Goal: Task Accomplishment & Management: Use online tool/utility

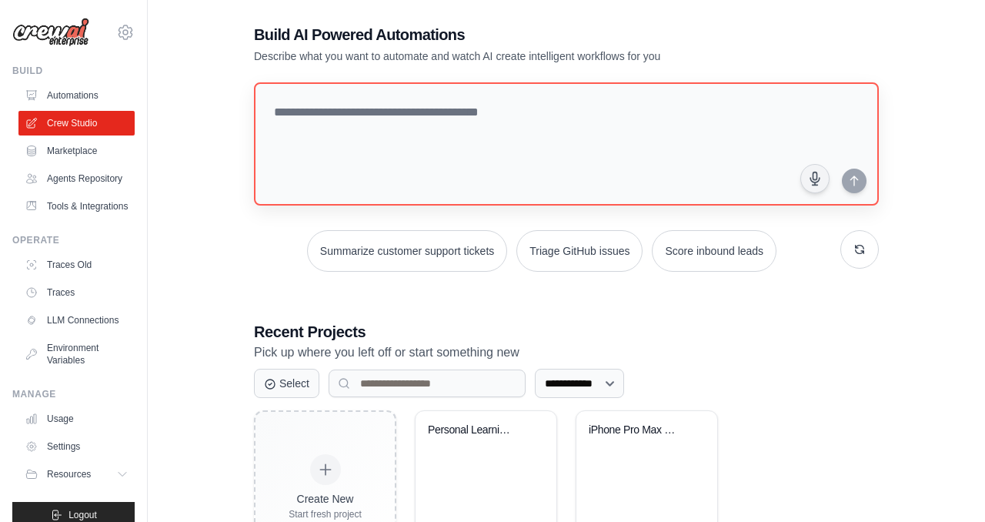
scroll to position [98, 0]
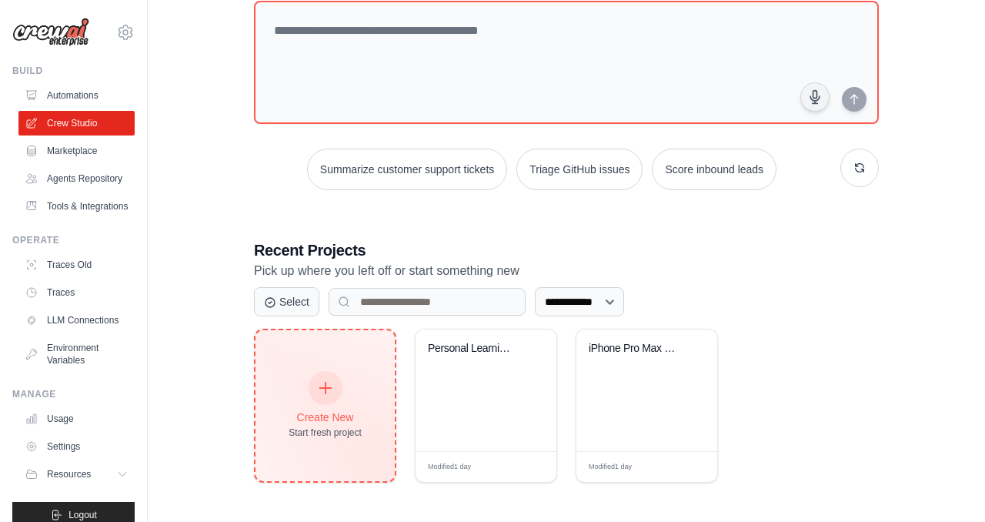
click at [305, 385] on div "Create New Start fresh project" at bounding box center [325, 406] width 73 height 66
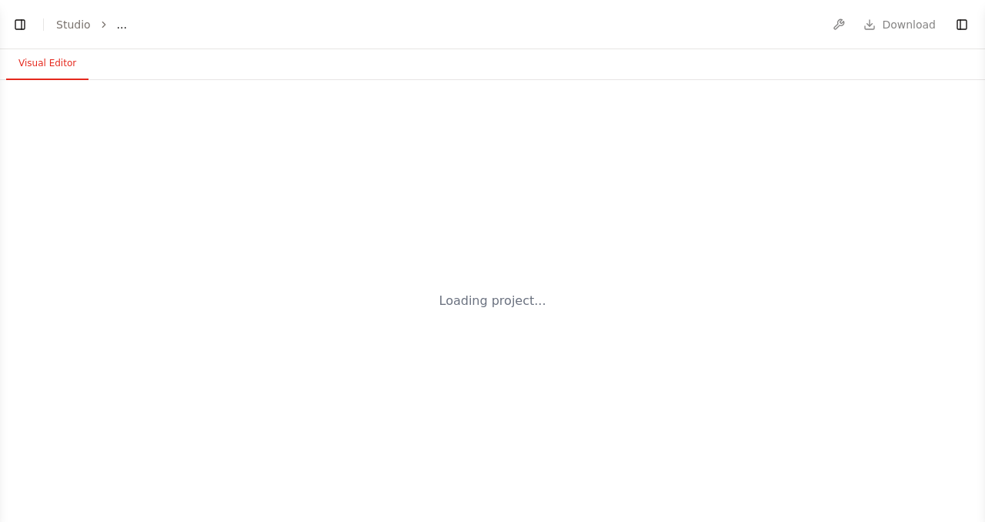
select select "****"
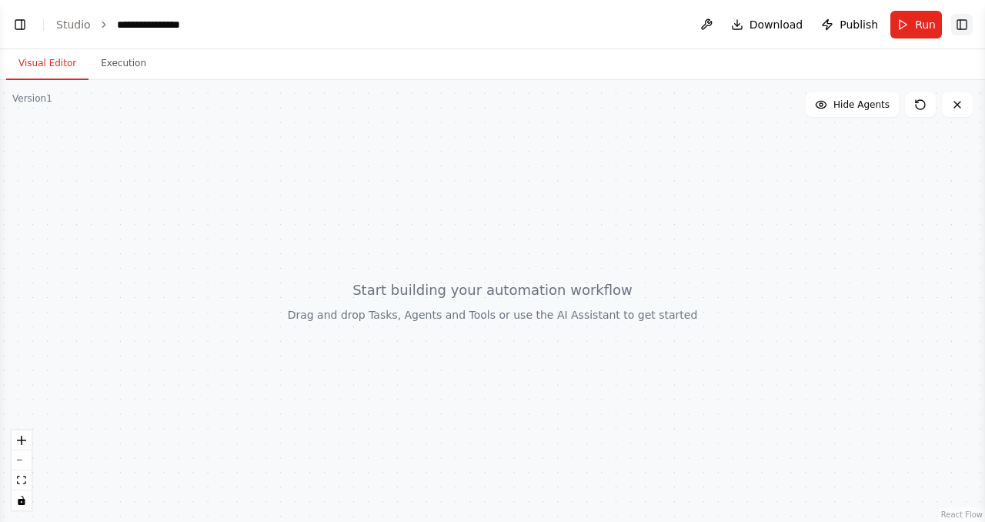
click at [962, 27] on button "Toggle Right Sidebar" at bounding box center [963, 25] width 22 height 22
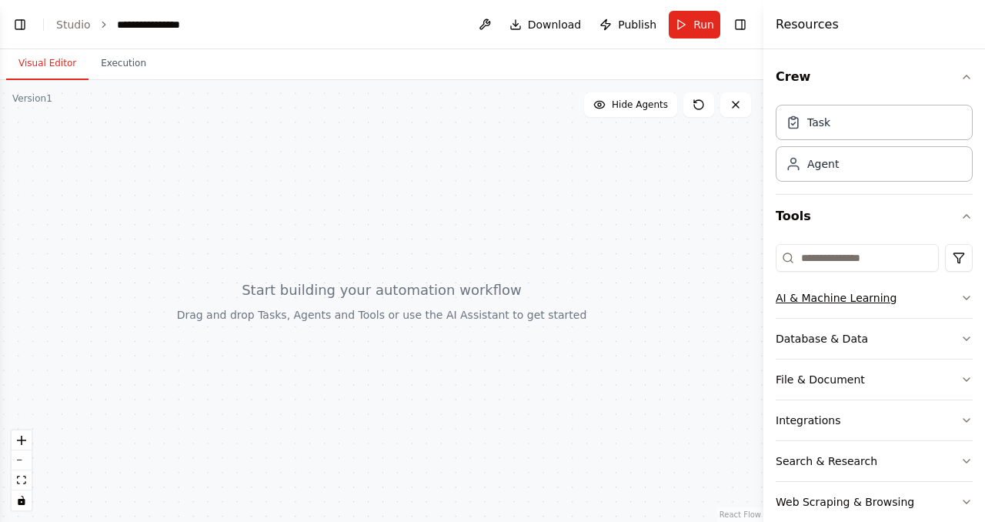
click at [856, 299] on div "AI & Machine Learning" at bounding box center [836, 297] width 121 height 15
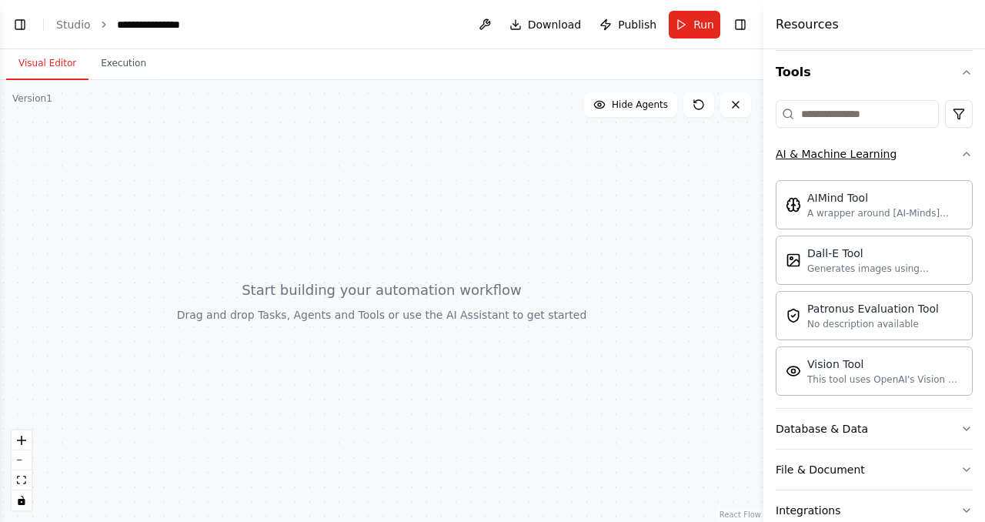
scroll to position [159, 0]
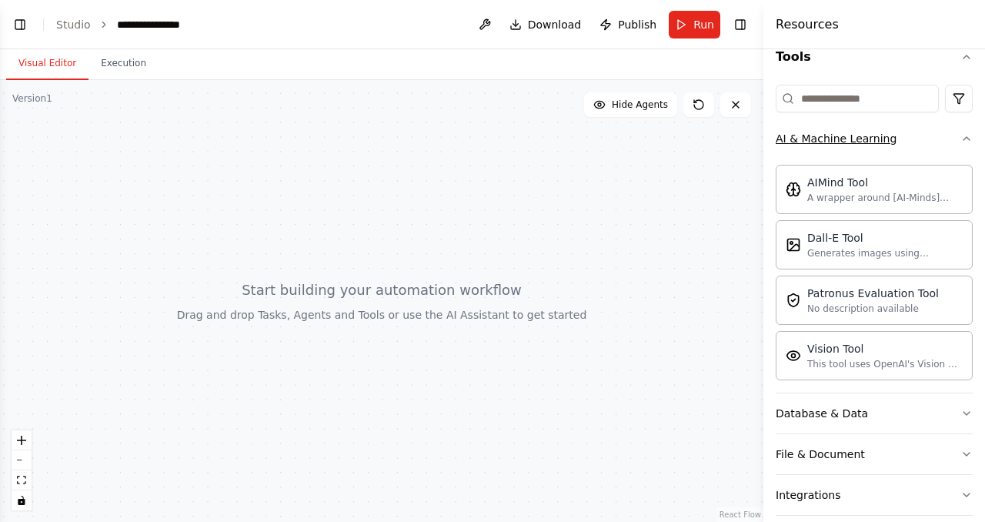
click at [969, 140] on icon "button" at bounding box center [967, 138] width 12 height 12
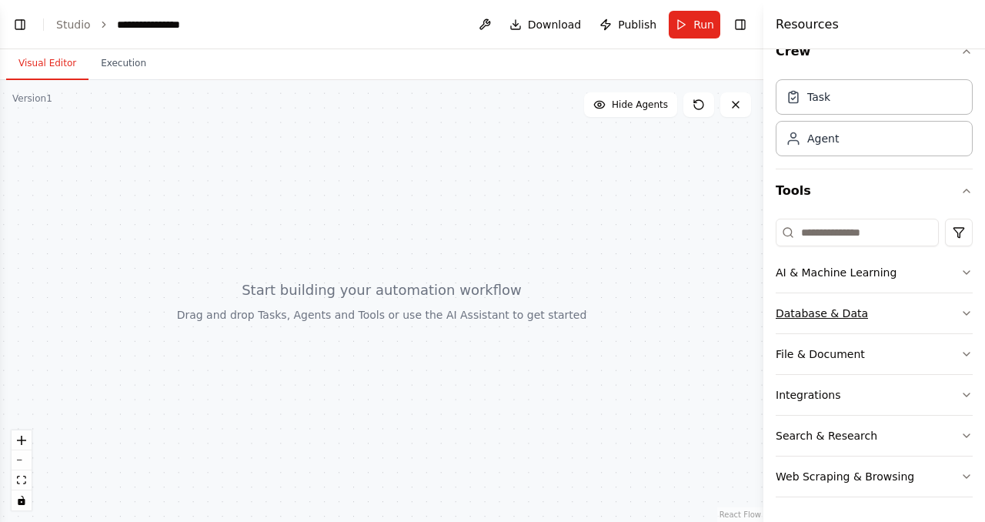
click at [909, 319] on button "Database & Data" at bounding box center [874, 313] width 197 height 40
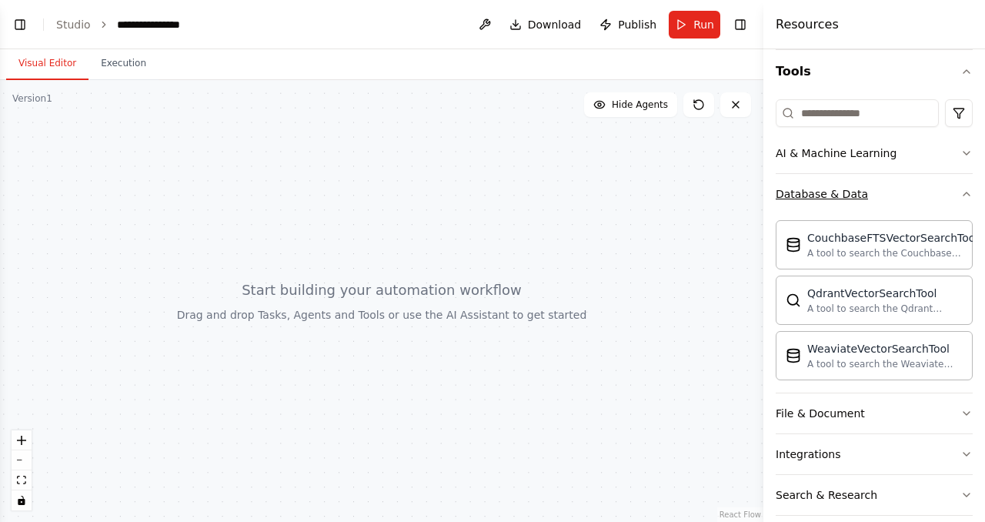
scroll to position [204, 0]
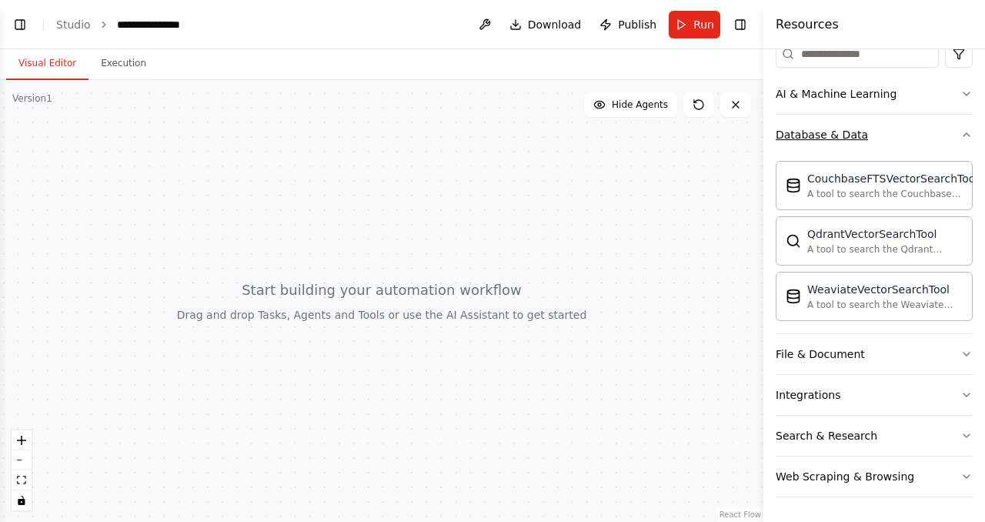
click at [955, 146] on button "Database & Data" at bounding box center [874, 135] width 197 height 40
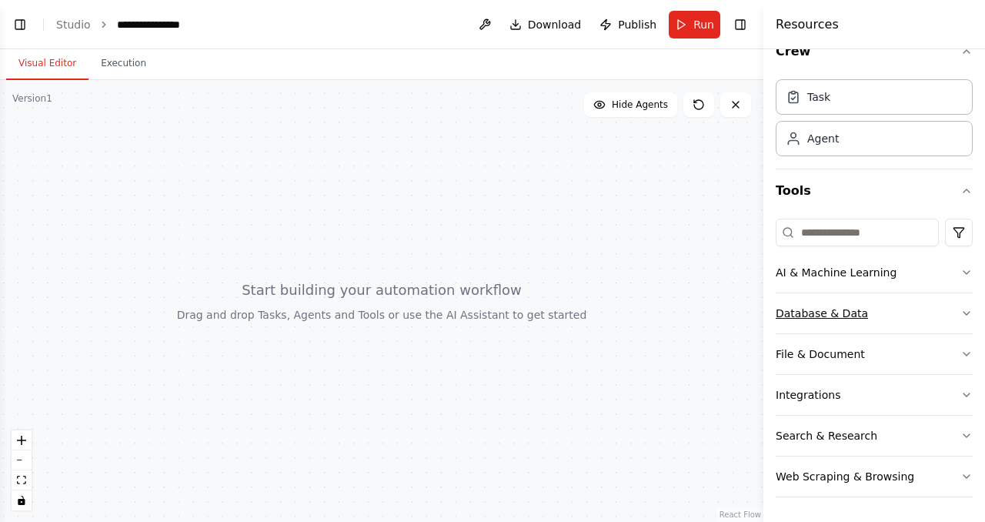
scroll to position [25, 0]
click at [890, 352] on button "File & Document" at bounding box center [874, 354] width 197 height 40
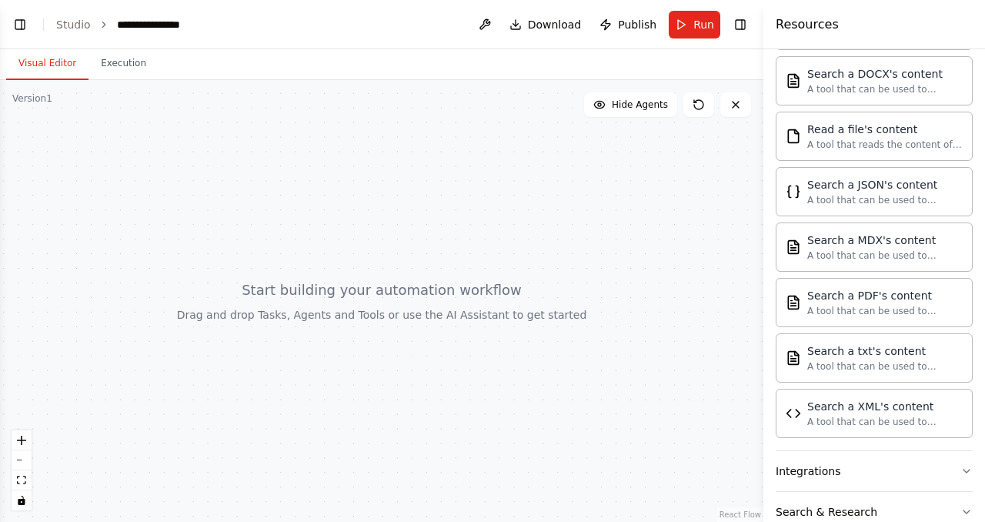
scroll to position [416, 0]
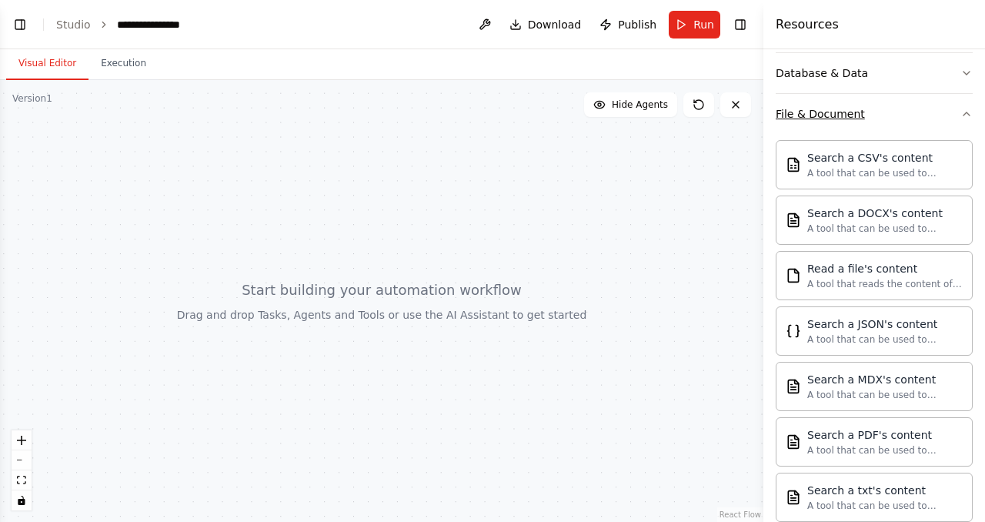
click at [965, 109] on icon "button" at bounding box center [967, 114] width 12 height 12
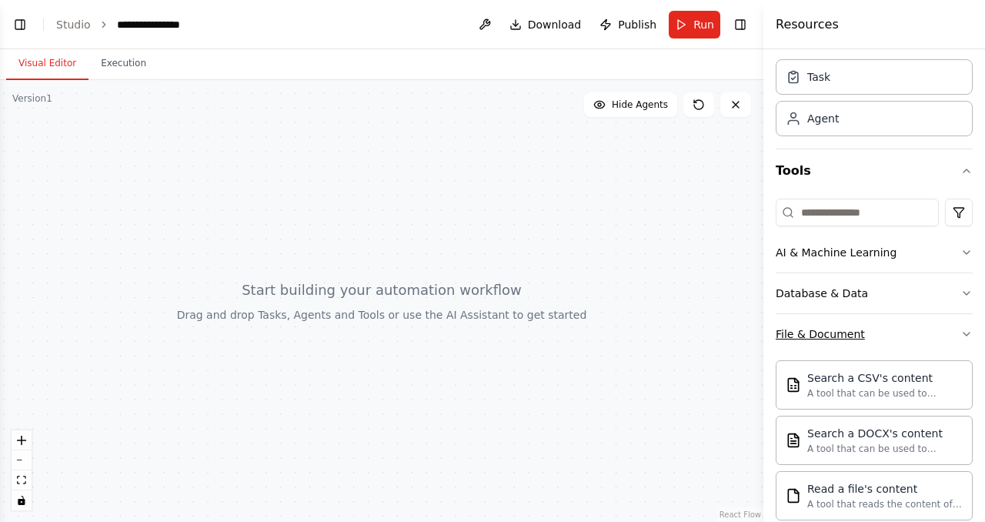
scroll to position [25, 0]
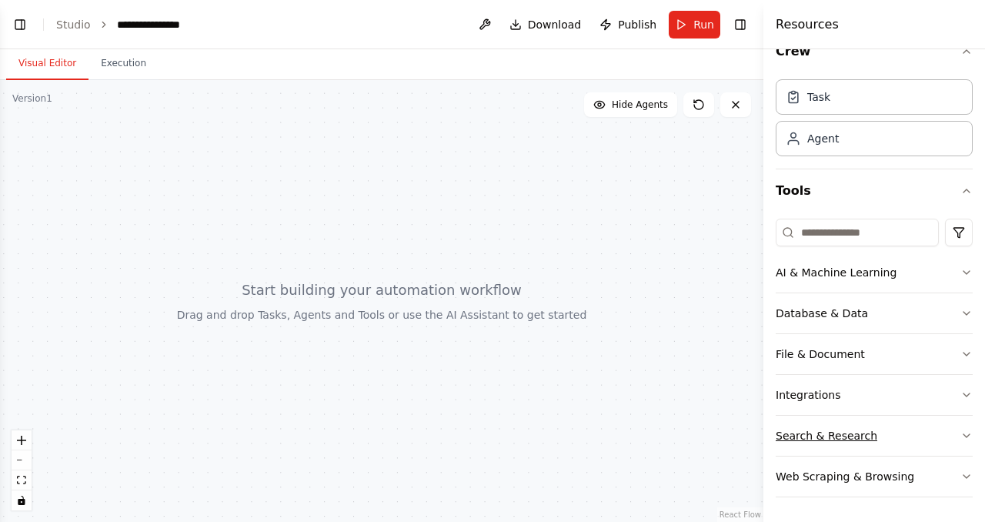
click at [895, 429] on button "Search & Research" at bounding box center [874, 436] width 197 height 40
click at [901, 445] on button "Search & Research" at bounding box center [874, 436] width 197 height 40
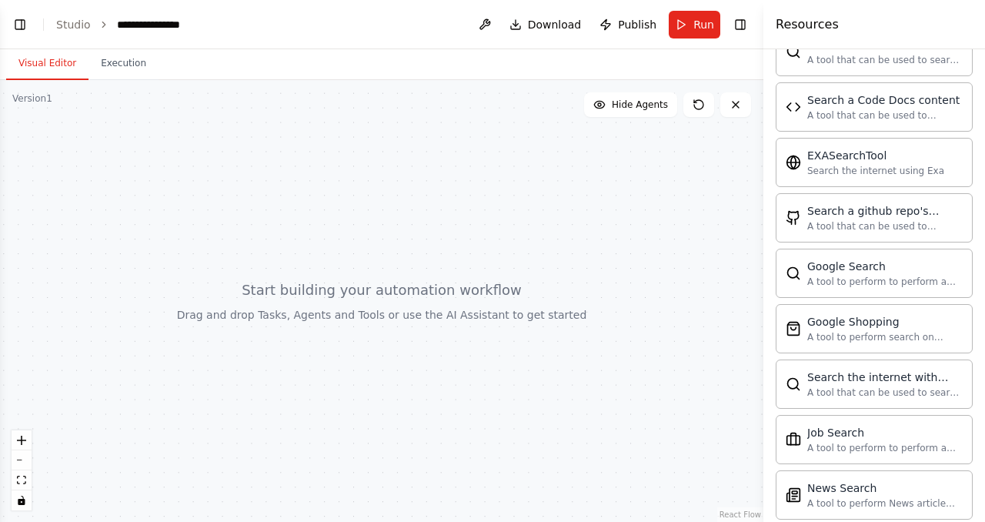
scroll to position [378, 0]
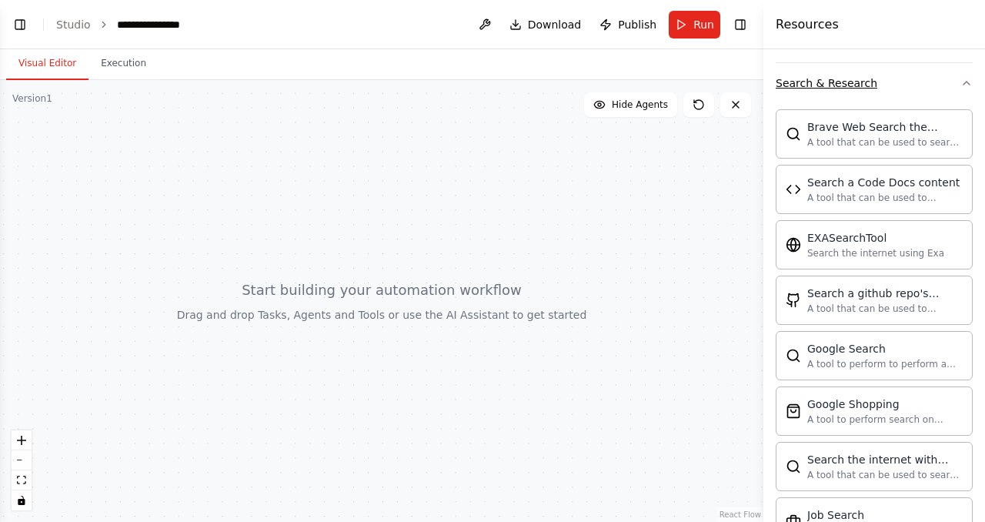
click at [971, 95] on button "Search & Research" at bounding box center [874, 83] width 197 height 40
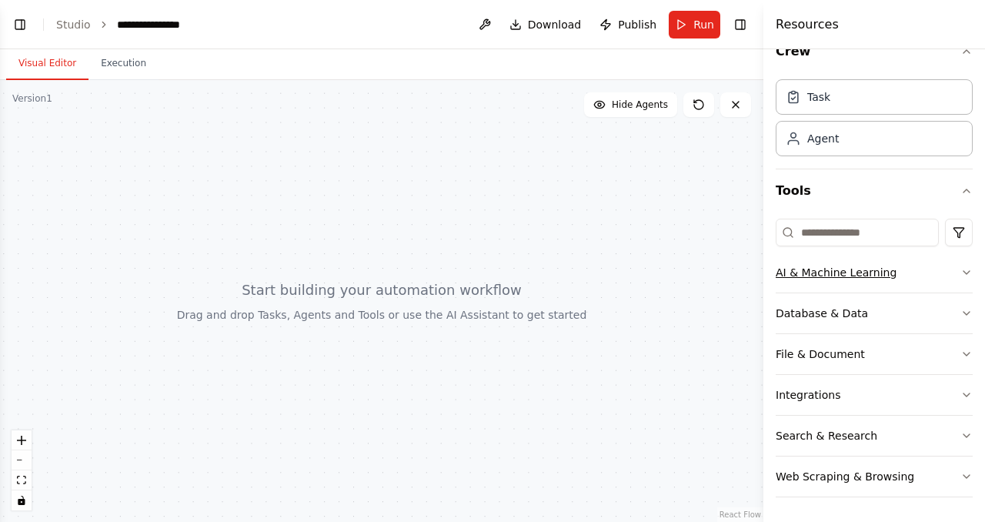
scroll to position [0, 0]
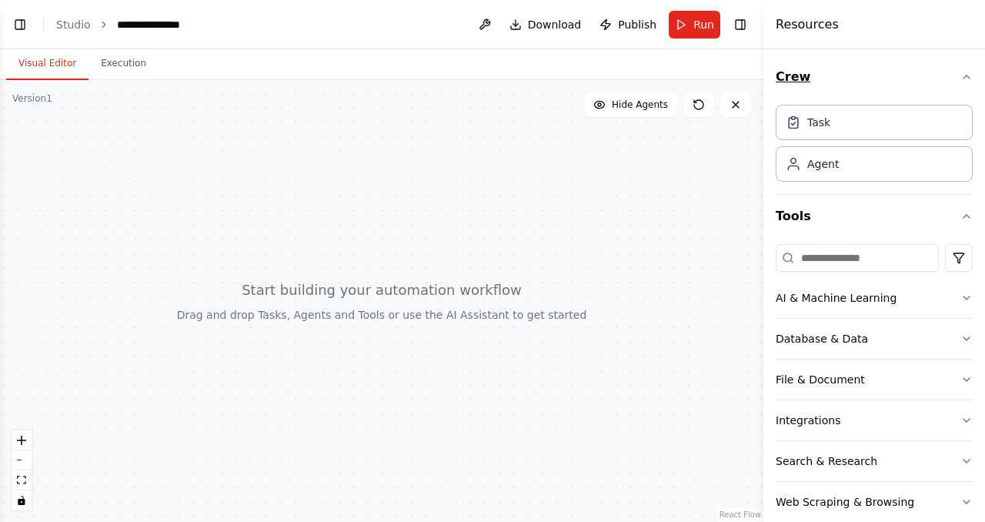
click at [964, 80] on icon "button" at bounding box center [967, 77] width 12 height 12
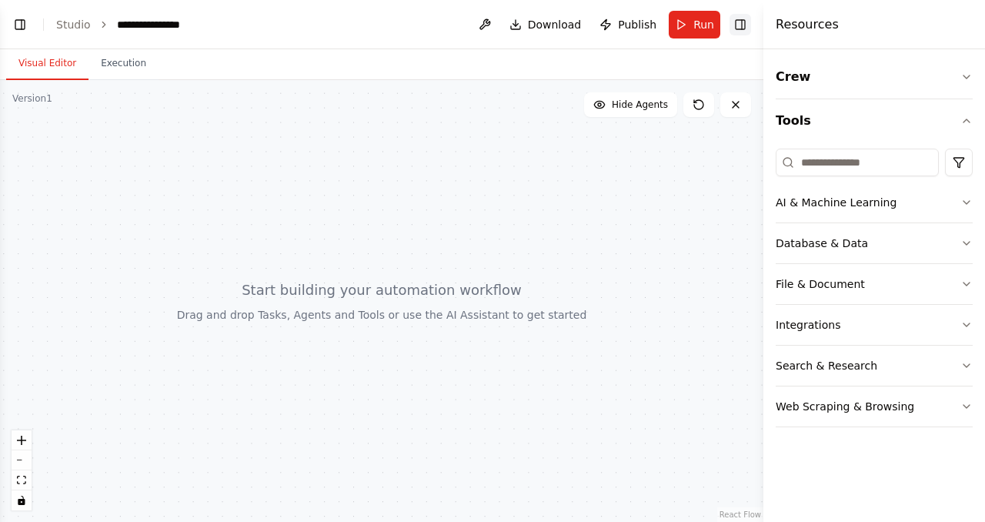
click at [744, 16] on button "Toggle Right Sidebar" at bounding box center [741, 25] width 22 height 22
